Goal: Transaction & Acquisition: Purchase product/service

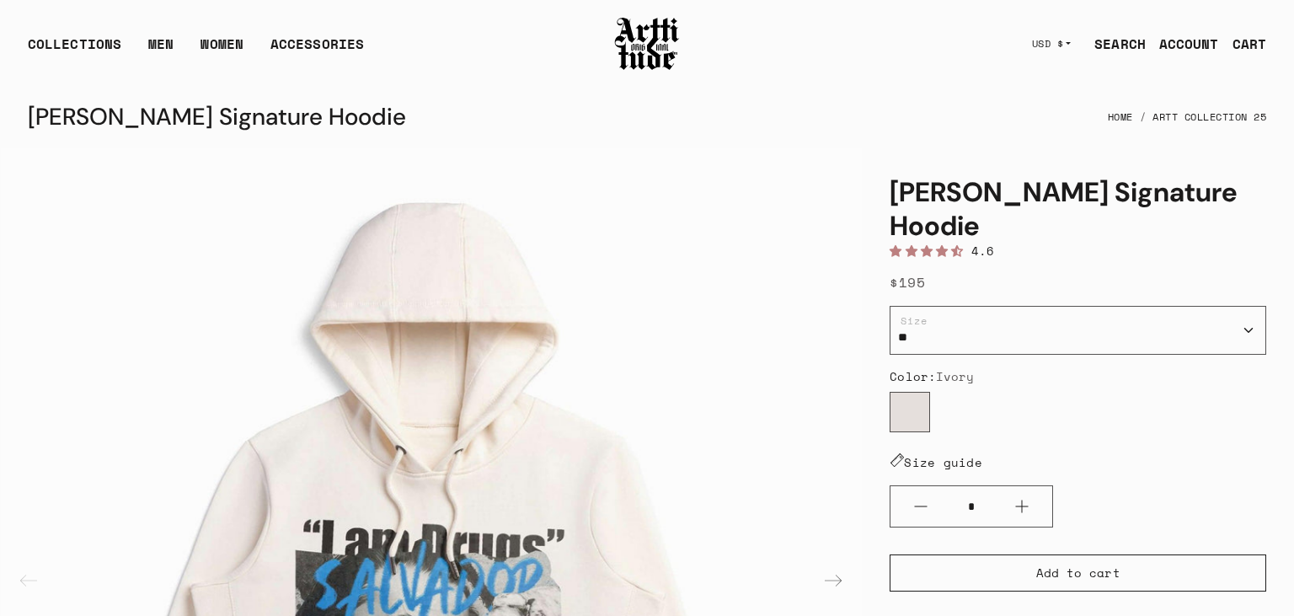
click at [890, 306] on select "* * * ** ***" at bounding box center [1078, 330] width 377 height 49
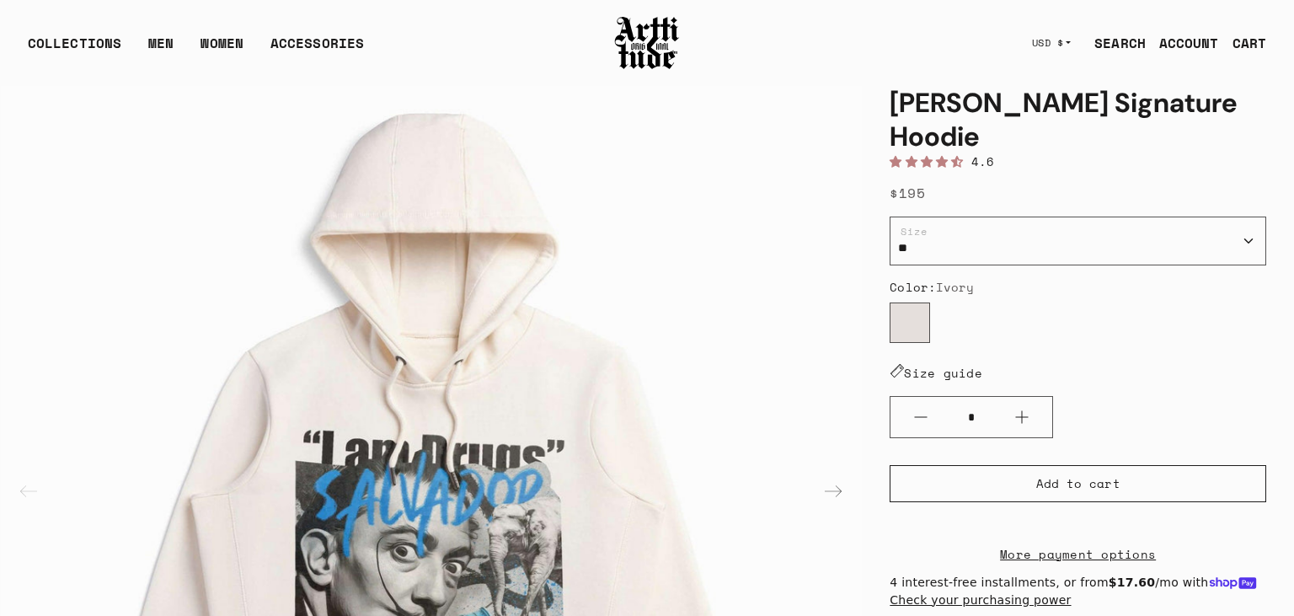
select select "*"
click option "*" at bounding box center [0, 0] width 0 height 0
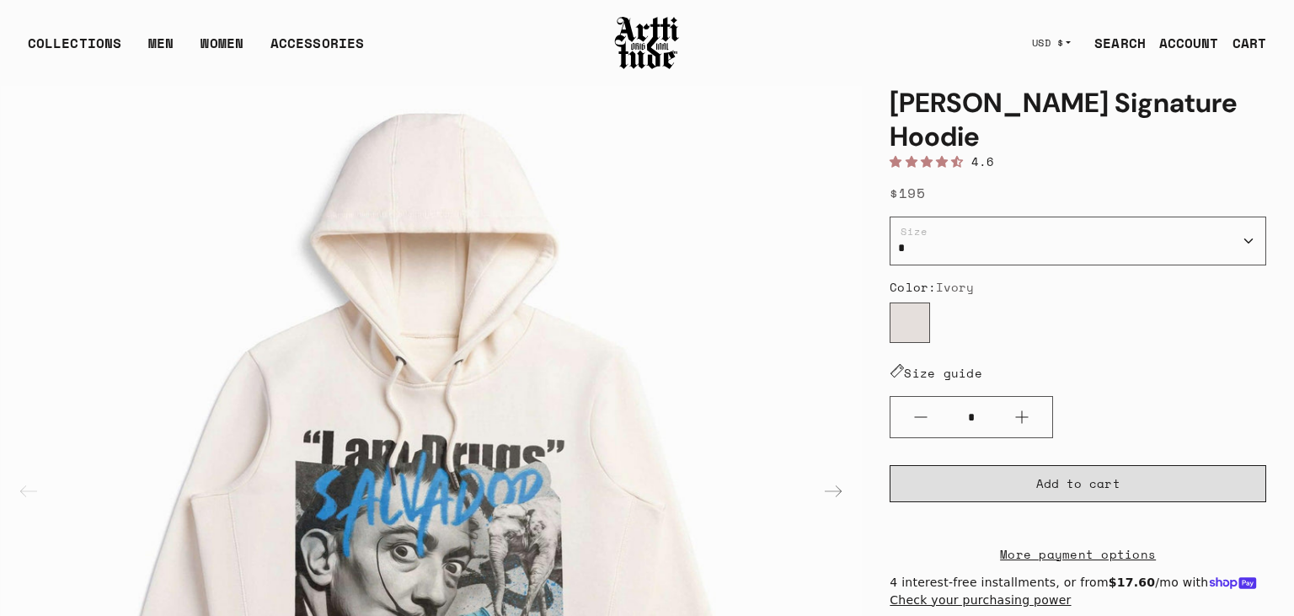
click at [1077, 475] on span "Add to cart" at bounding box center [1078, 483] width 84 height 17
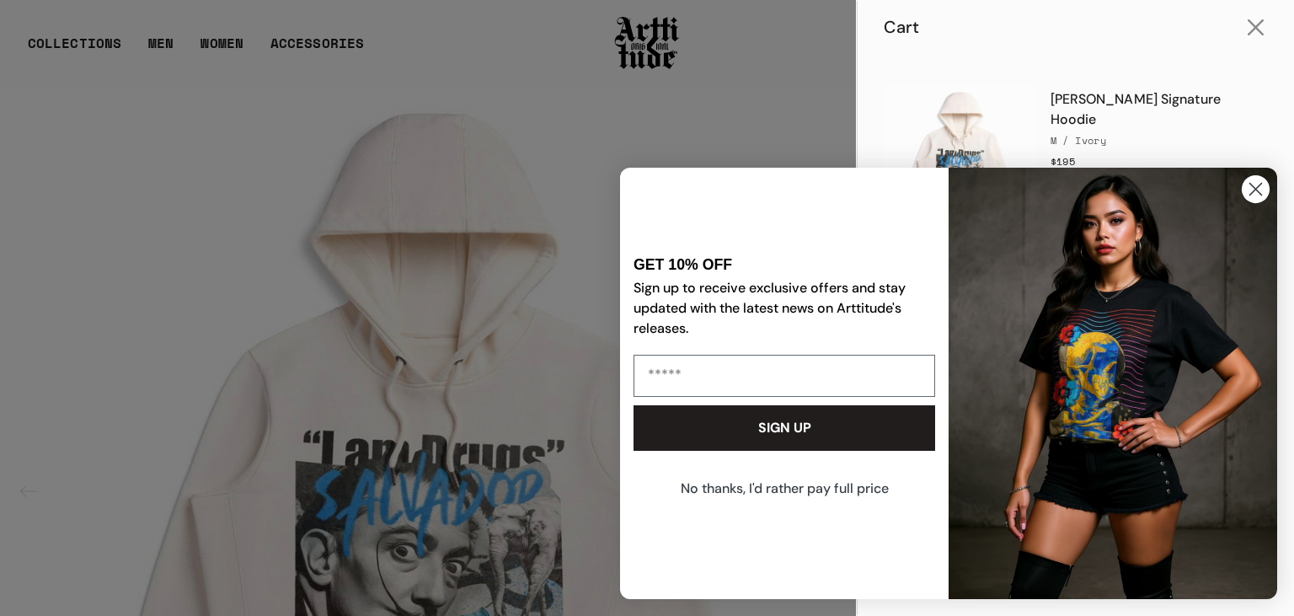
click at [1256, 189] on icon "Close dialog" at bounding box center [1256, 190] width 12 height 12
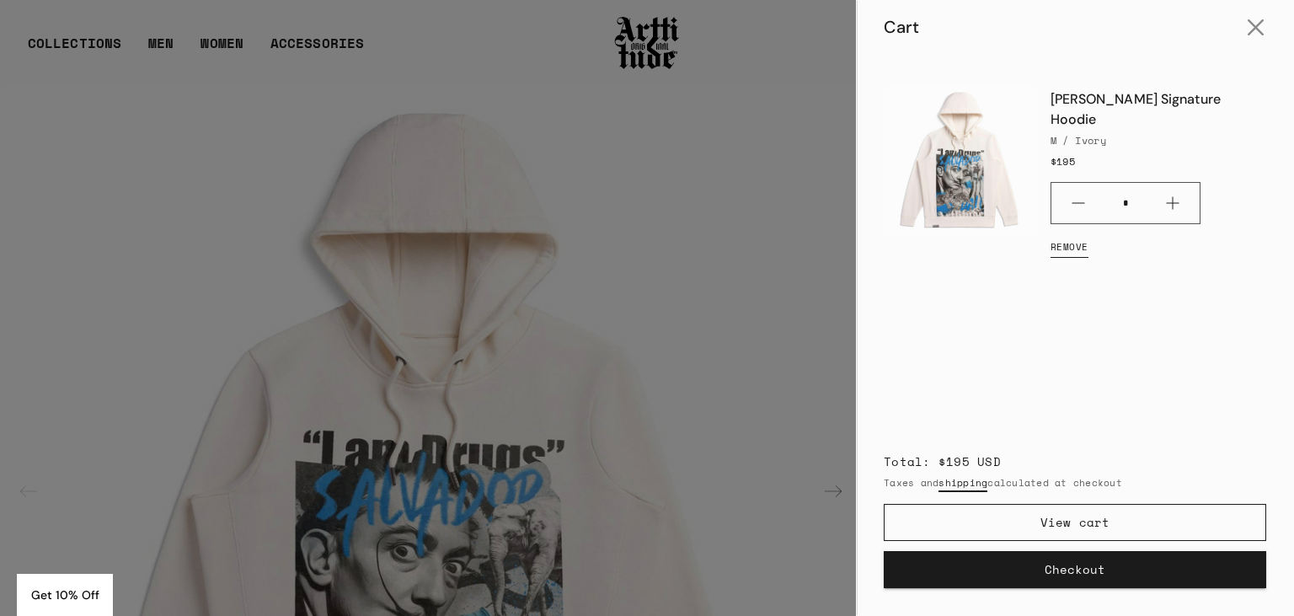
click at [1084, 561] on button "Checkout" at bounding box center [1075, 569] width 382 height 37
